Goal: Task Accomplishment & Management: Use online tool/utility

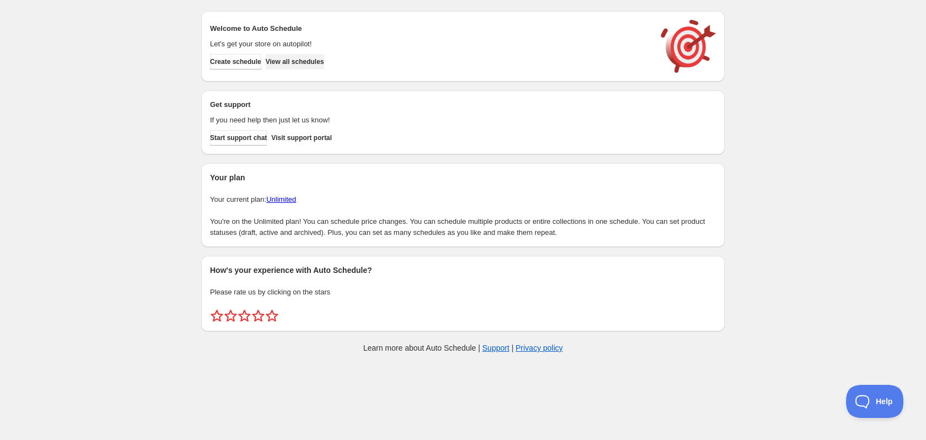
click at [293, 63] on span "View all schedules" at bounding box center [295, 61] width 58 height 9
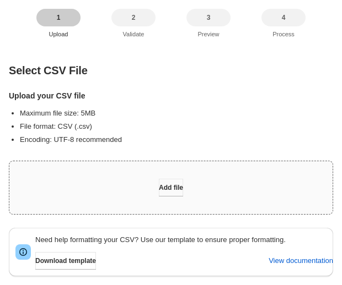
click at [180, 179] on button "Add file" at bounding box center [171, 188] width 24 height 18
click at [213, 192] on div "Add file" at bounding box center [170, 187] width 323 height 53
click at [183, 182] on button "Add file" at bounding box center [171, 188] width 24 height 18
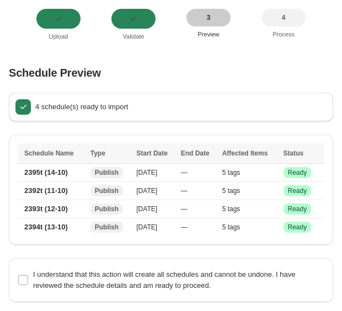
click at [12, 285] on div "I understand that this action will create all schedules and cannot be undone. I…" at bounding box center [171, 280] width 324 height 44
click at [19, 281] on input "I understand that this action will create all schedules and cannot be undone. I…" at bounding box center [23, 280] width 10 height 10
checkbox input "true"
